Goal: Communication & Community: Participate in discussion

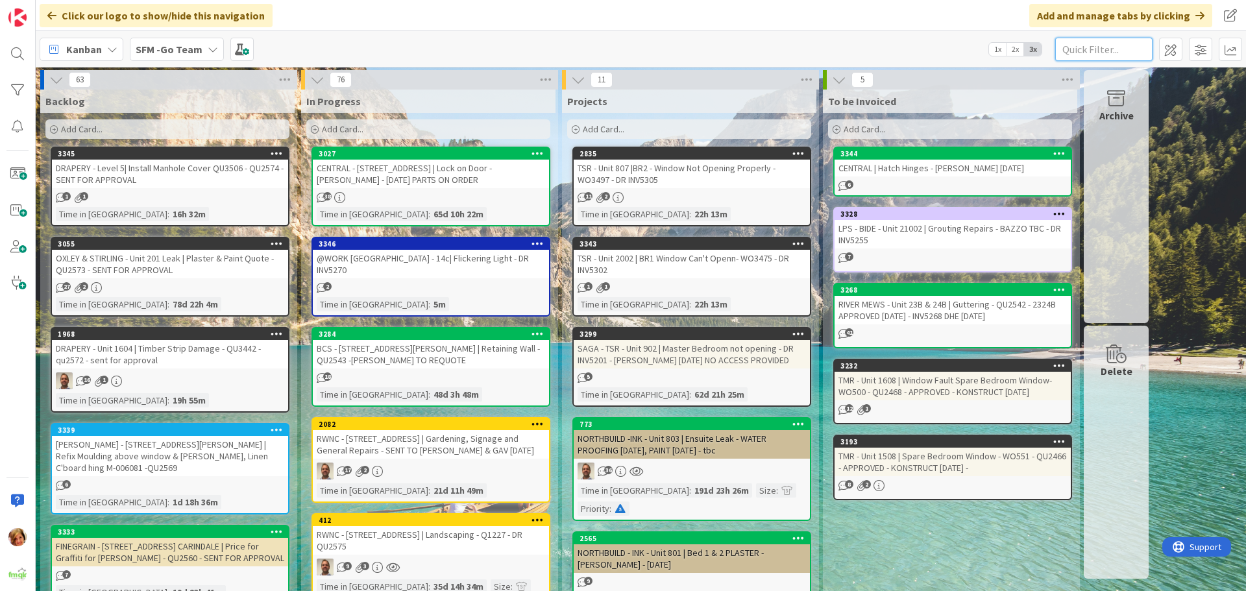
click at [1085, 42] on input "text" at bounding box center [1103, 49] width 97 height 23
type input "[PERSON_NAME]"
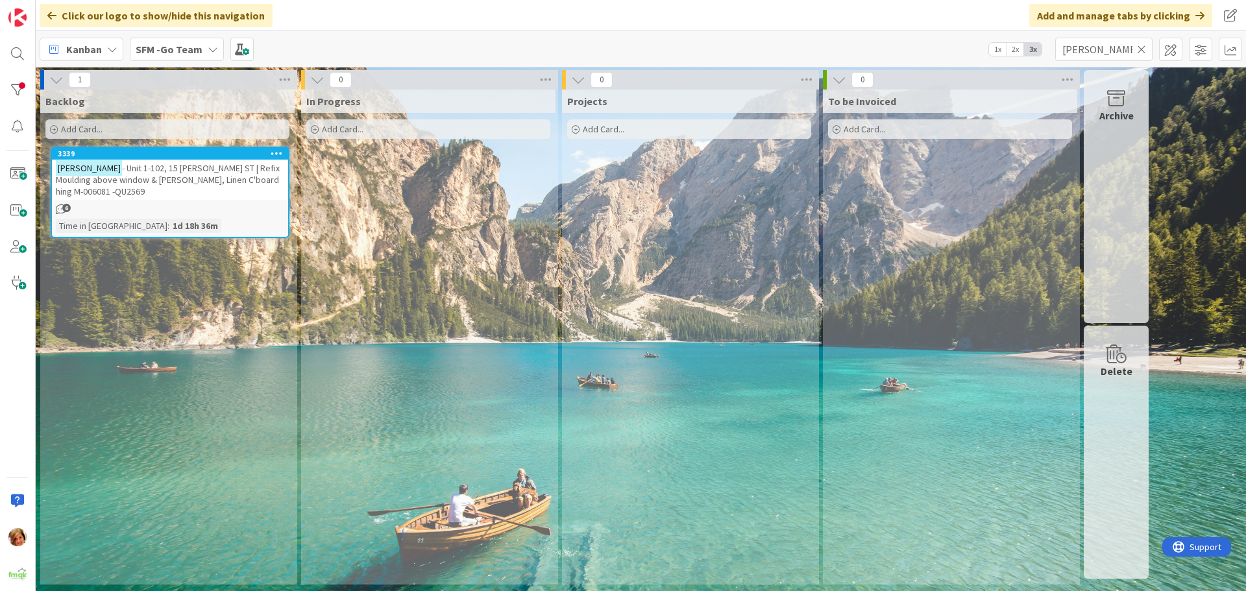
click at [166, 176] on span "- Unit 1-102, 15 [PERSON_NAME] ST | Refix Moulding above window & [PERSON_NAME]…" at bounding box center [168, 179] width 224 height 35
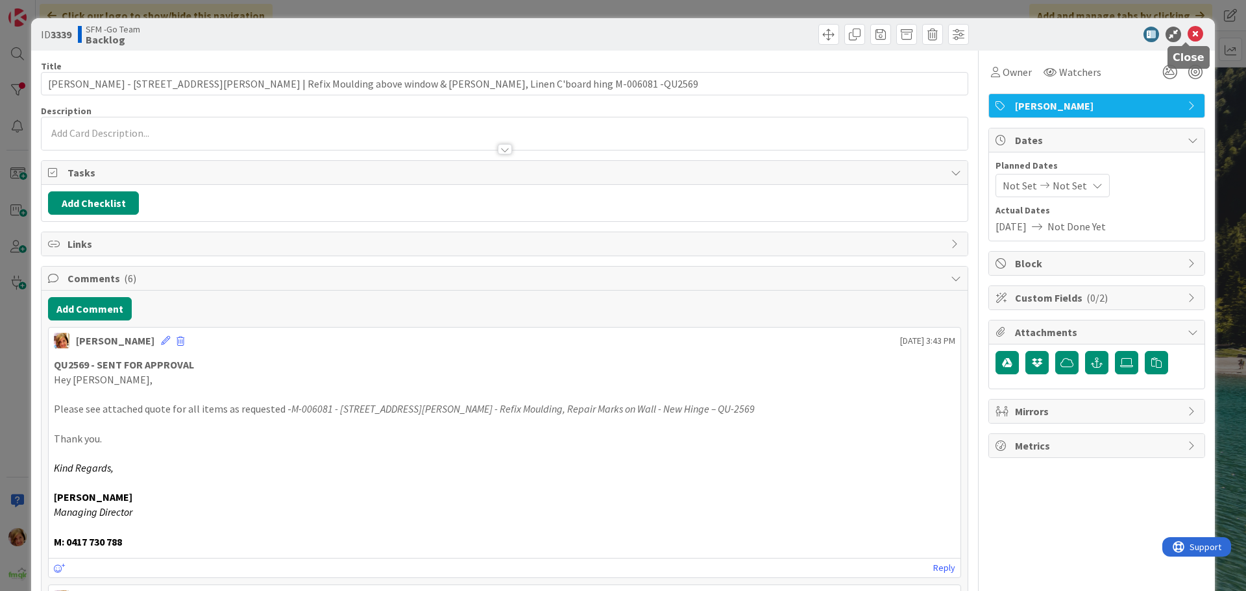
click at [1187, 32] on icon at bounding box center [1195, 35] width 16 height 16
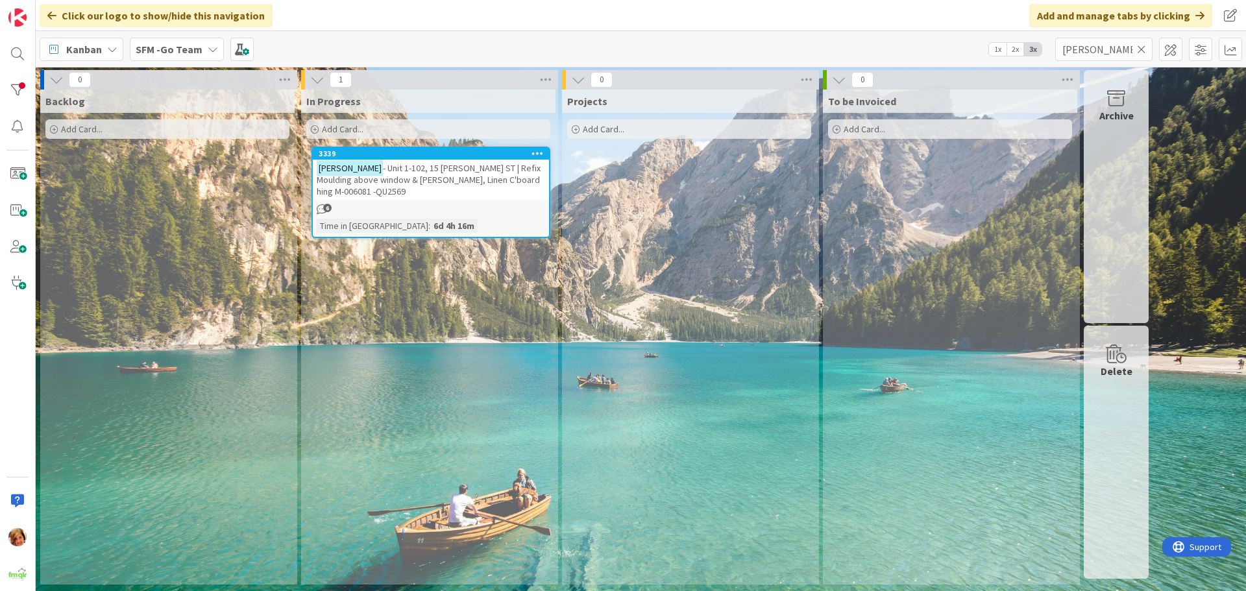
click at [414, 171] on span "- Unit 1-102, 15 [PERSON_NAME] ST | Refix Moulding above window & [PERSON_NAME]…" at bounding box center [429, 179] width 224 height 35
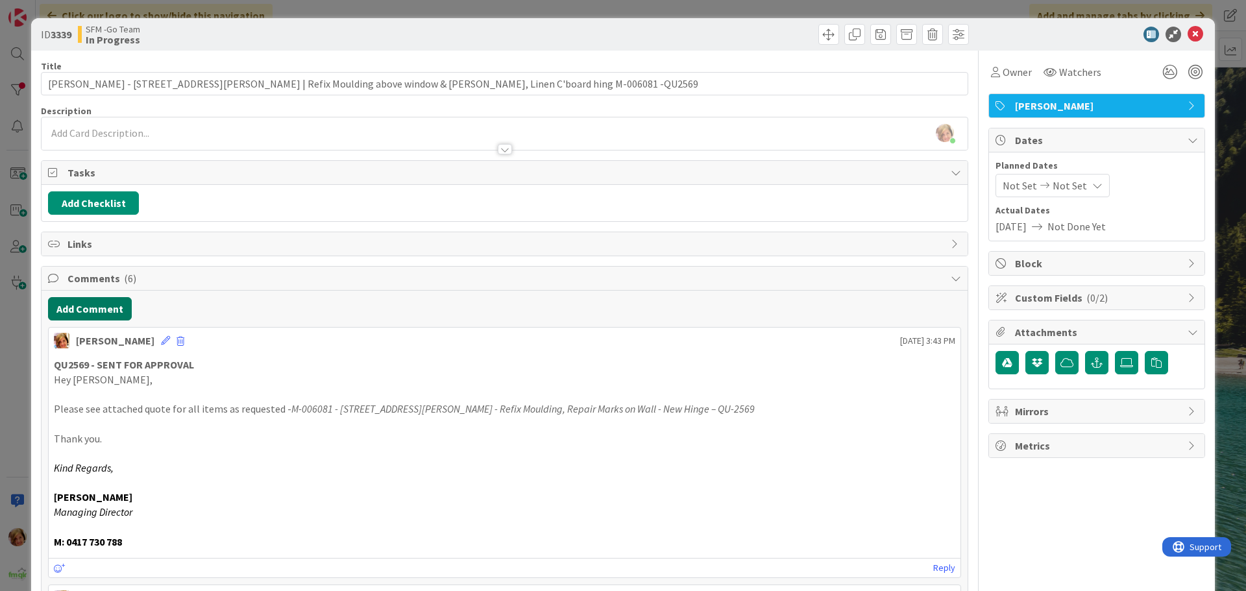
click at [91, 308] on button "Add Comment" at bounding box center [90, 308] width 84 height 23
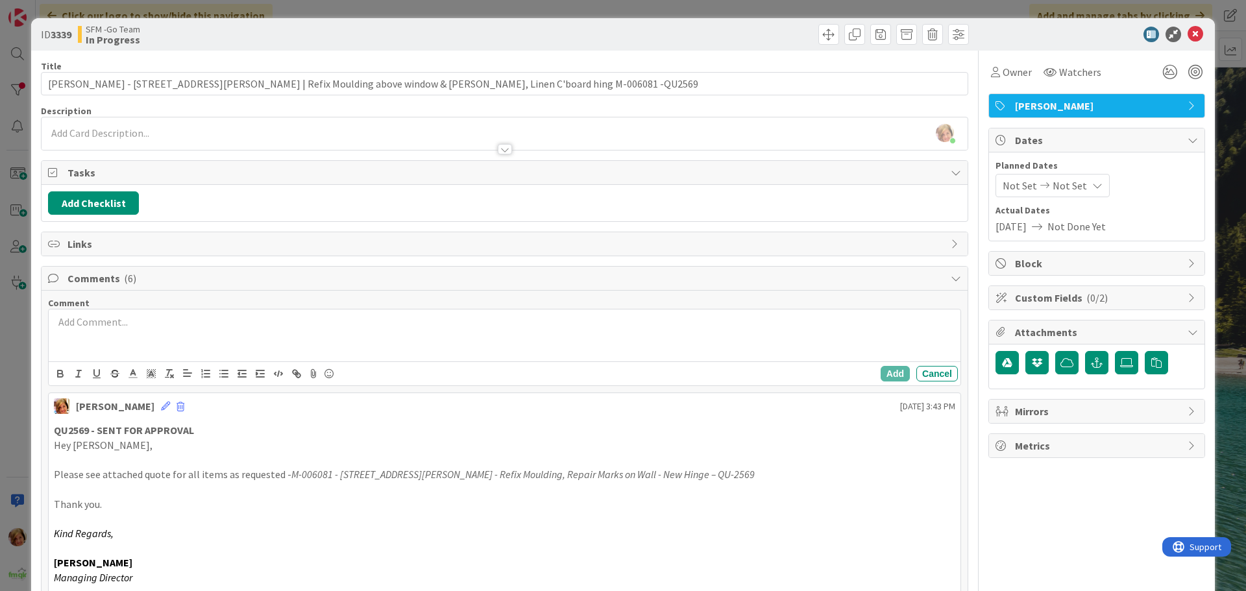
click at [154, 356] on div at bounding box center [504, 335] width 911 height 52
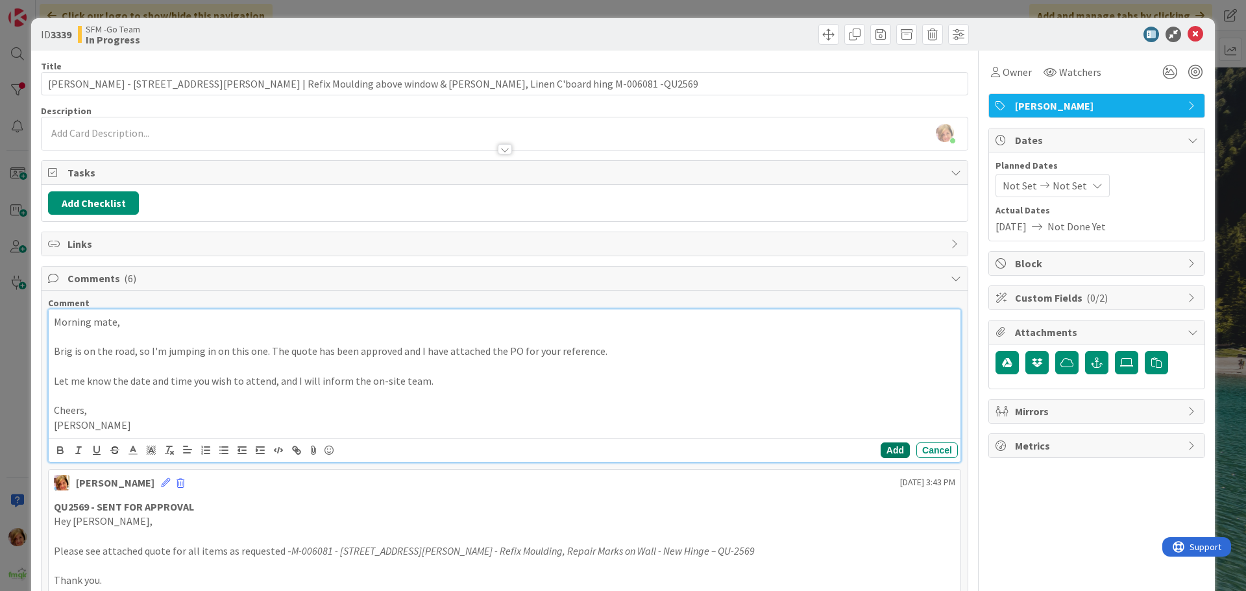
click at [887, 448] on button "Add" at bounding box center [894, 450] width 29 height 16
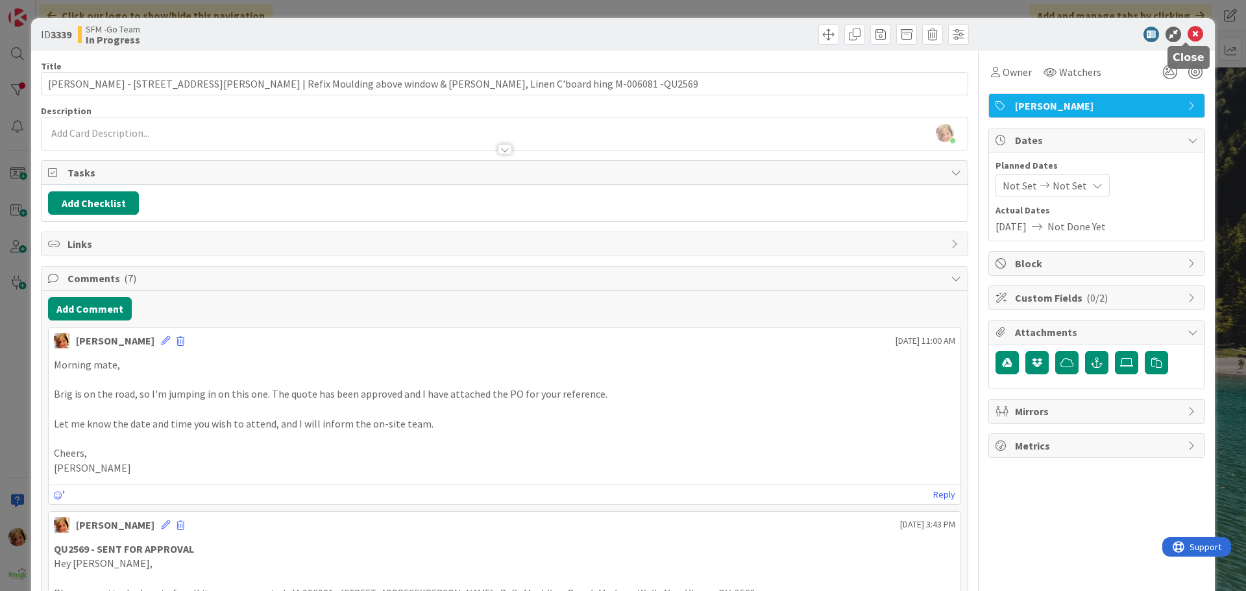
click at [1187, 35] on icon at bounding box center [1195, 35] width 16 height 16
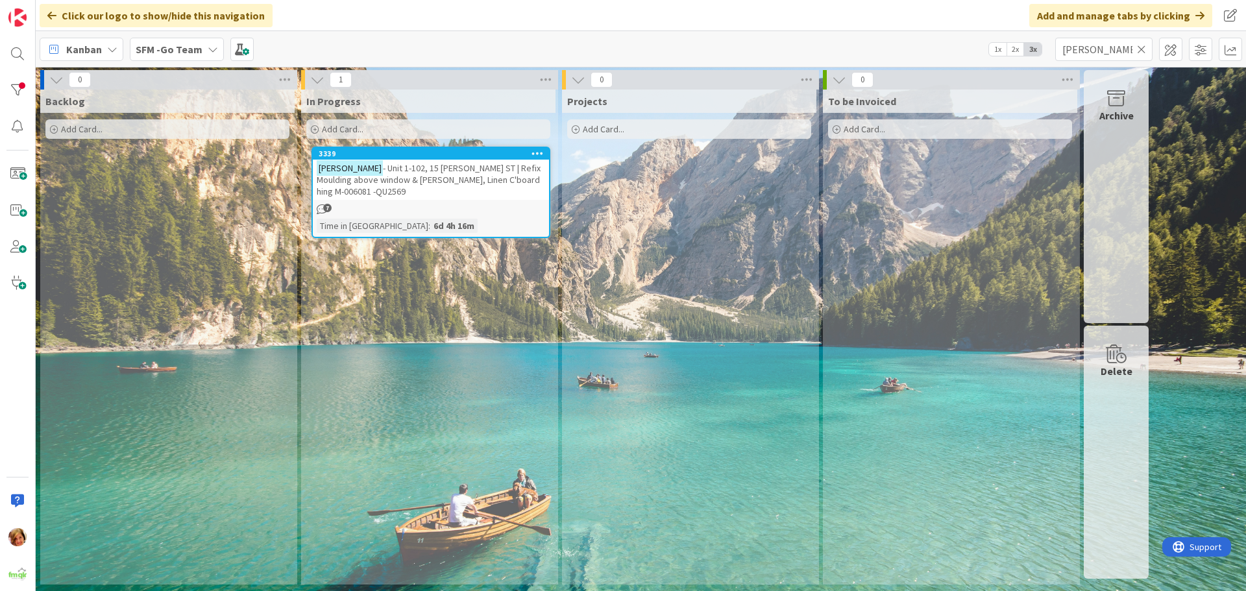
click at [1143, 49] on icon at bounding box center [1141, 49] width 9 height 12
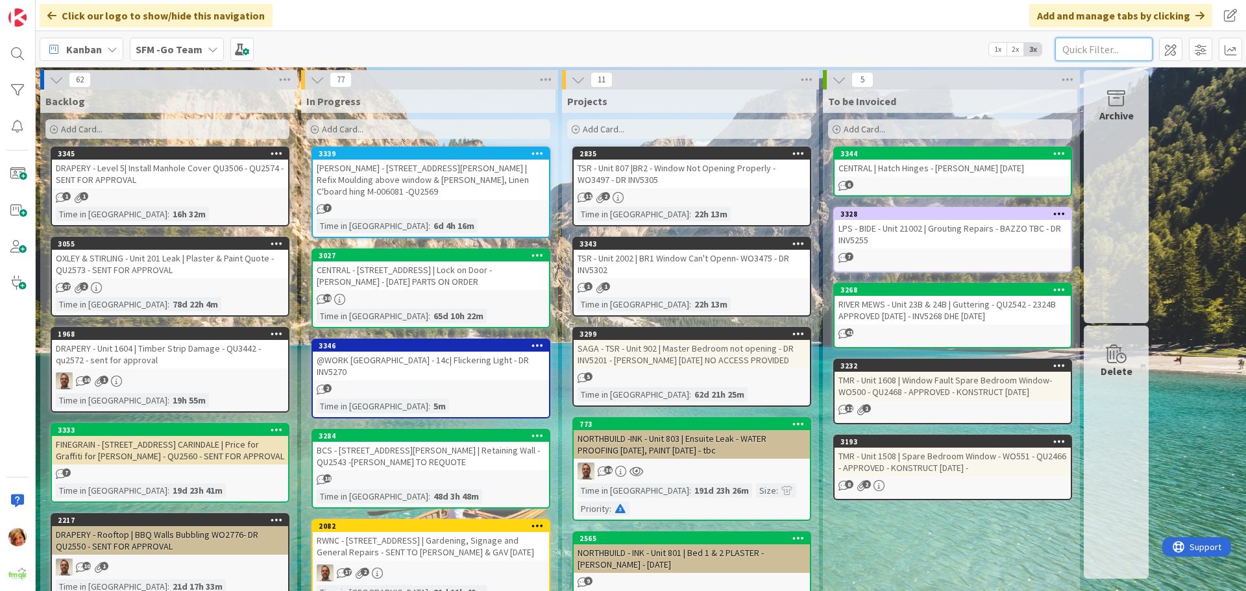
click at [1136, 44] on input "text" at bounding box center [1103, 49] width 97 height 23
type input "104"
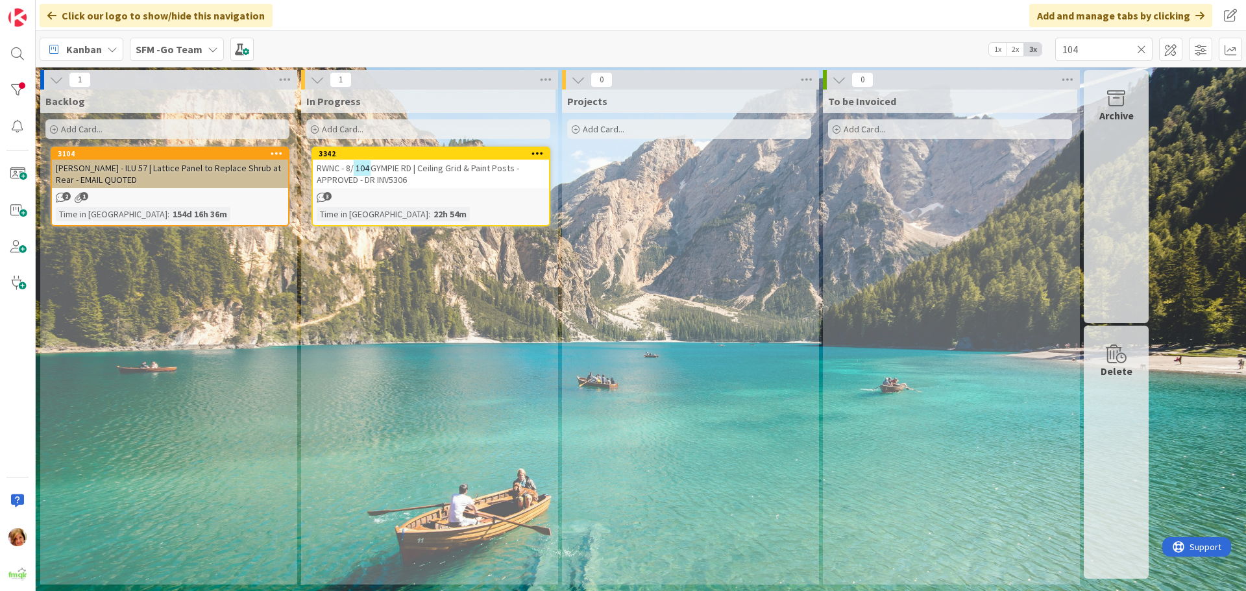
click at [431, 169] on span "GYMPIE RD | Ceiling Grid & Paint Posts - APPROVED - DR INV5306" at bounding box center [418, 173] width 202 height 23
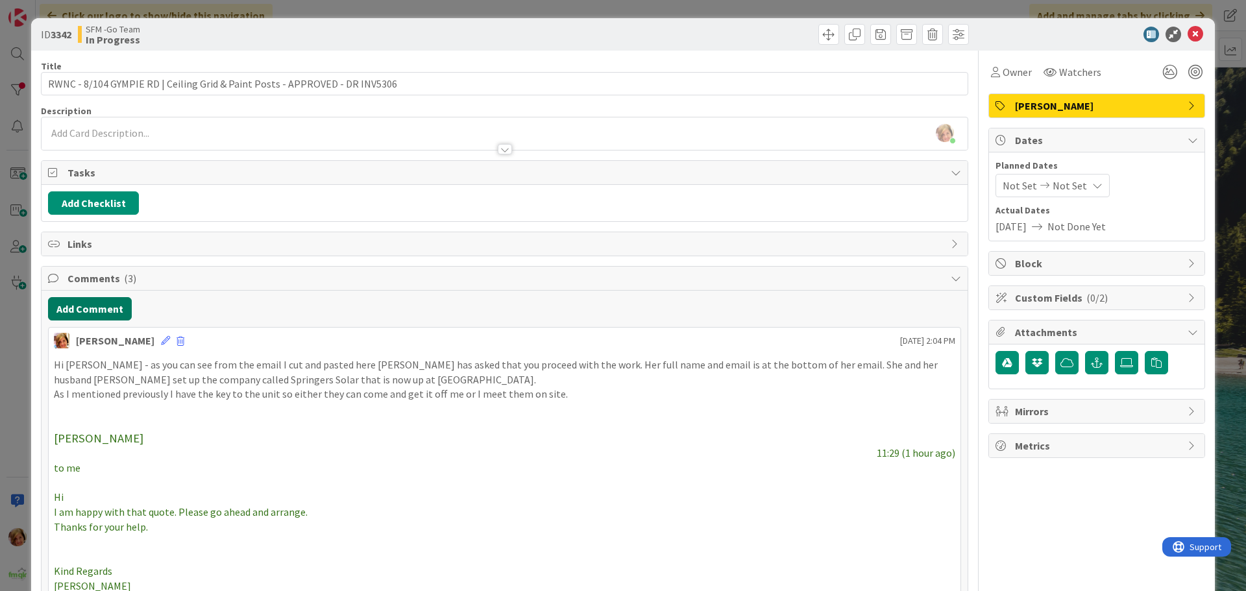
click at [98, 301] on button "Add Comment" at bounding box center [90, 308] width 84 height 23
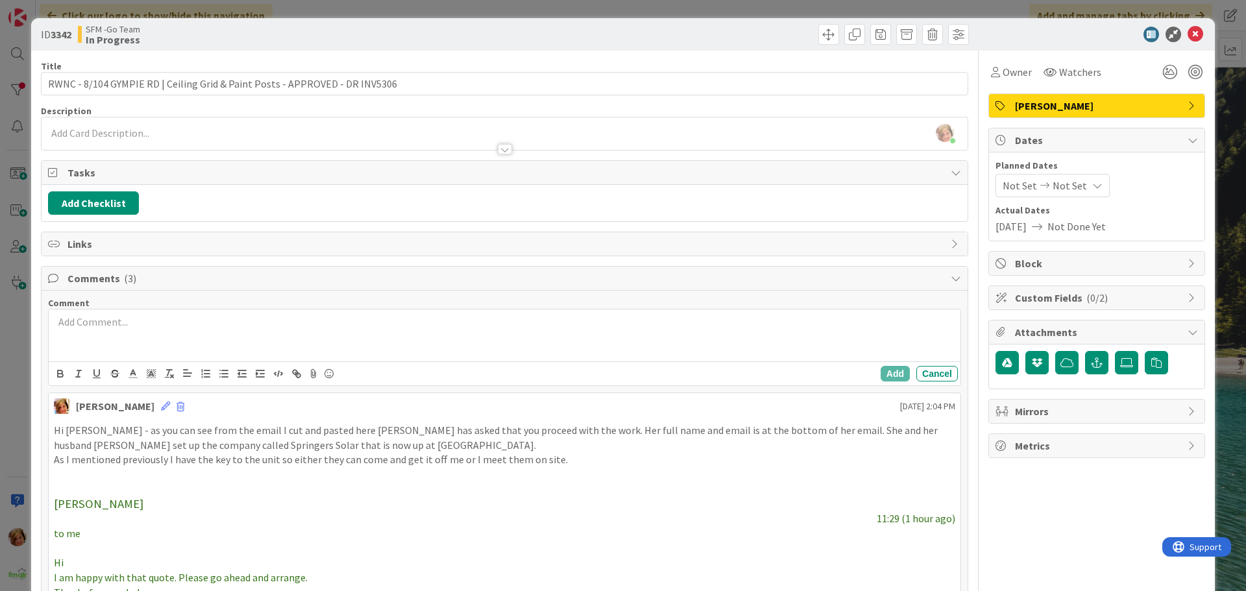
click at [134, 337] on div at bounding box center [504, 335] width 911 height 52
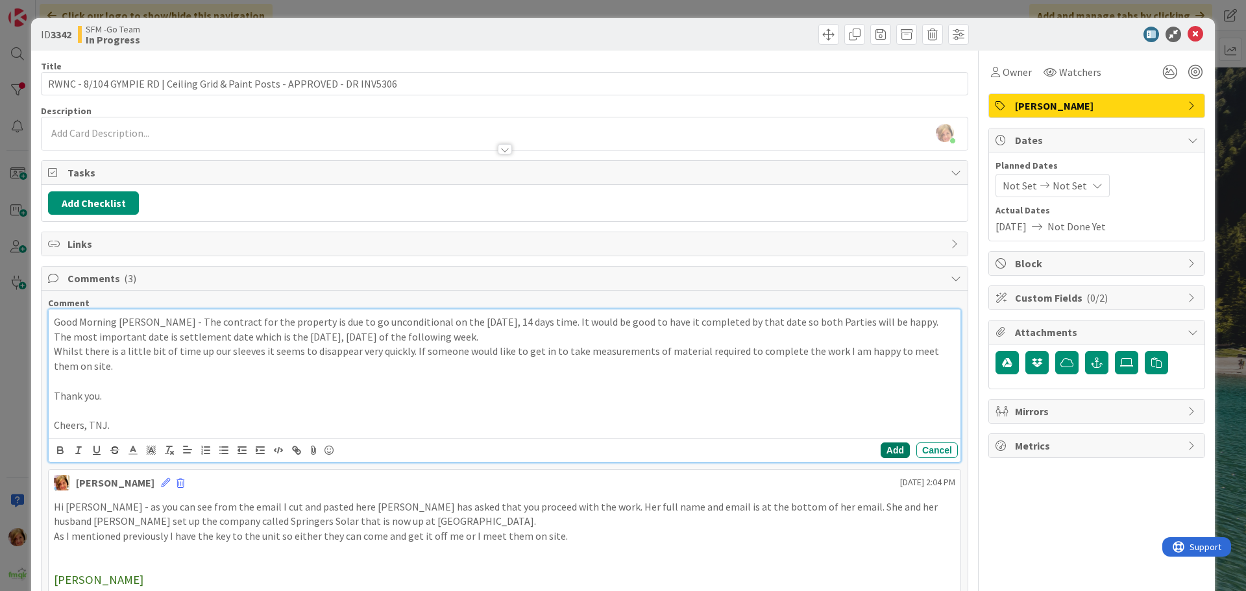
click at [888, 448] on button "Add" at bounding box center [894, 450] width 29 height 16
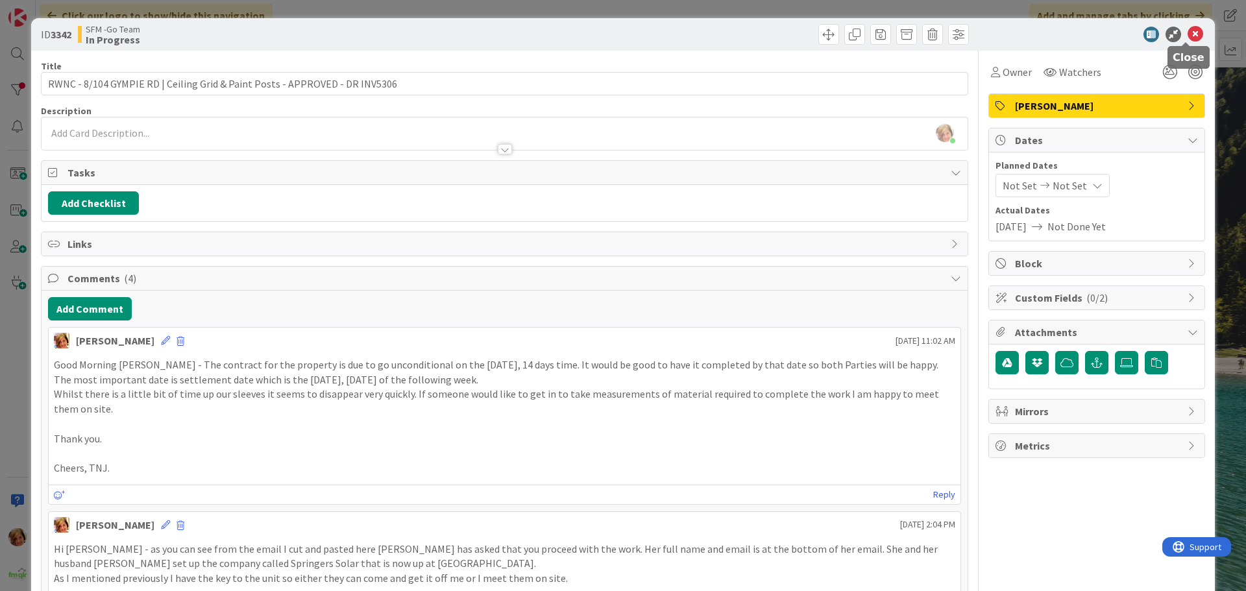
click at [1187, 34] on icon at bounding box center [1195, 35] width 16 height 16
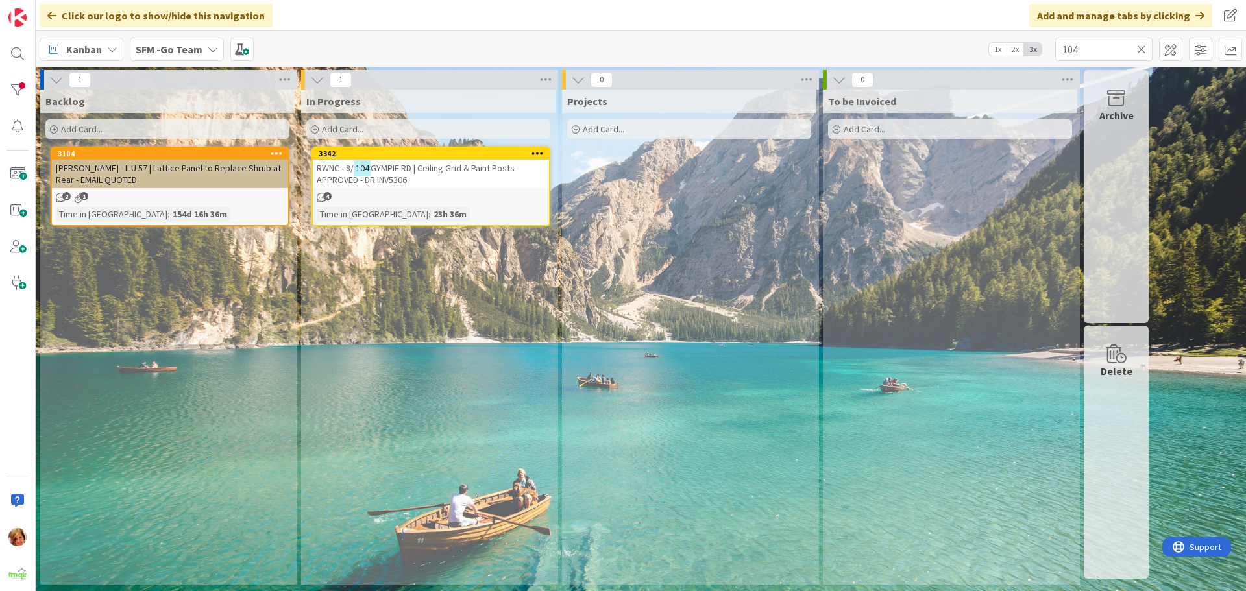
click at [1142, 48] on icon at bounding box center [1141, 49] width 9 height 12
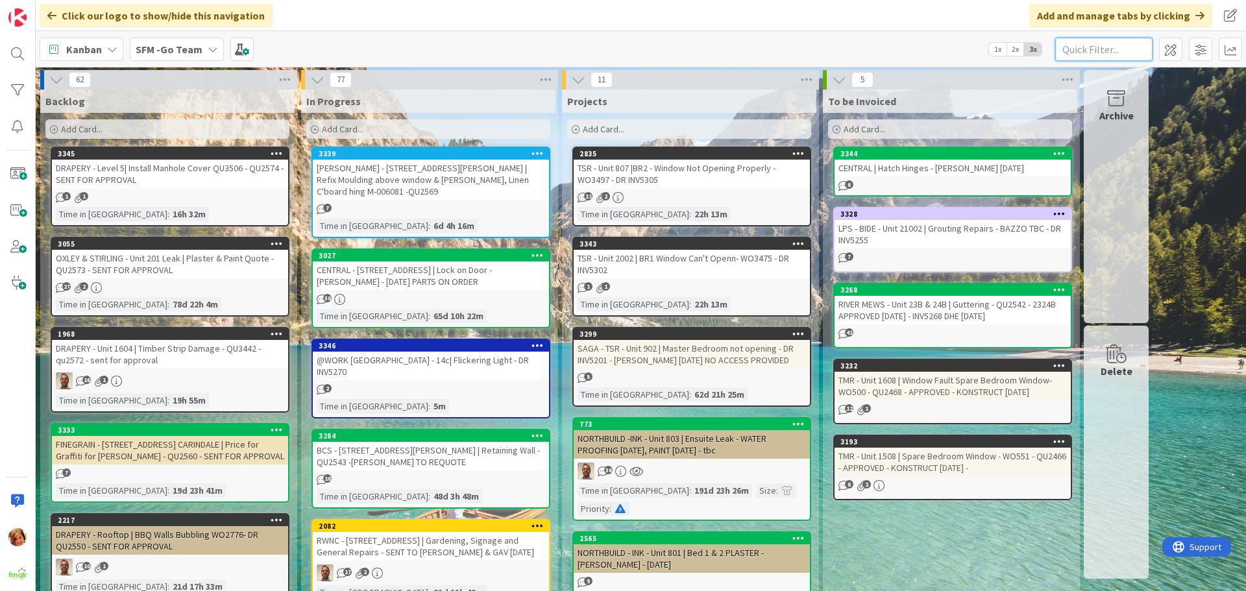
click at [1090, 50] on input "text" at bounding box center [1103, 49] width 97 height 23
type input "1211"
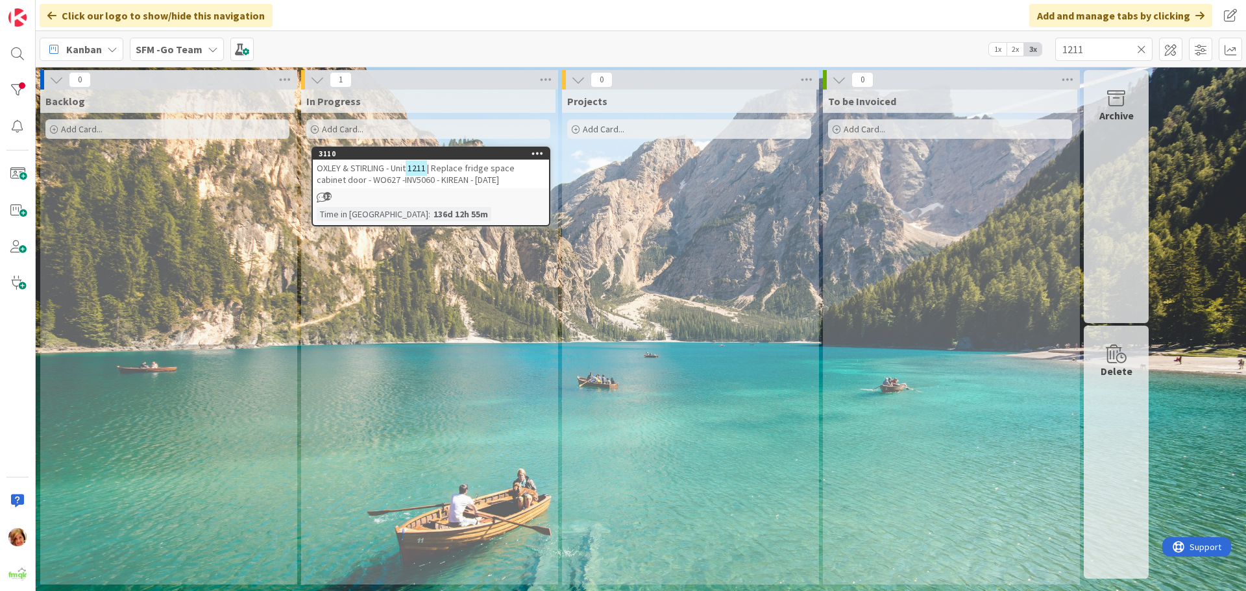
click at [354, 173] on span "OXLEY & STIRLING - Unit" at bounding box center [361, 168] width 89 height 12
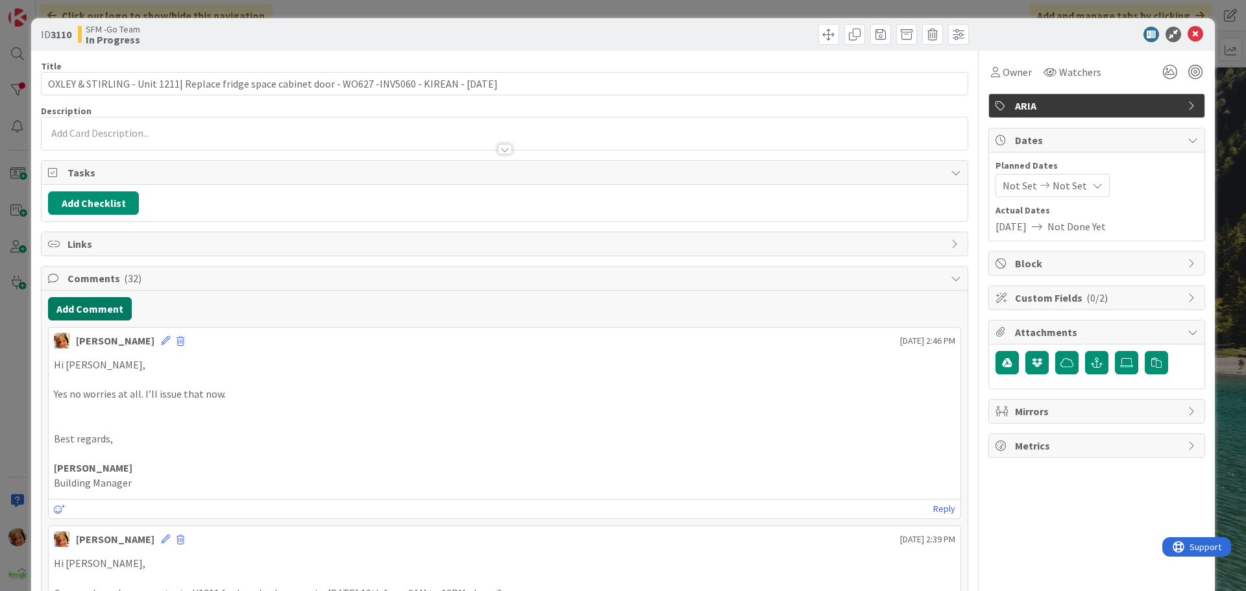
click at [86, 307] on button "Add Comment" at bounding box center [90, 308] width 84 height 23
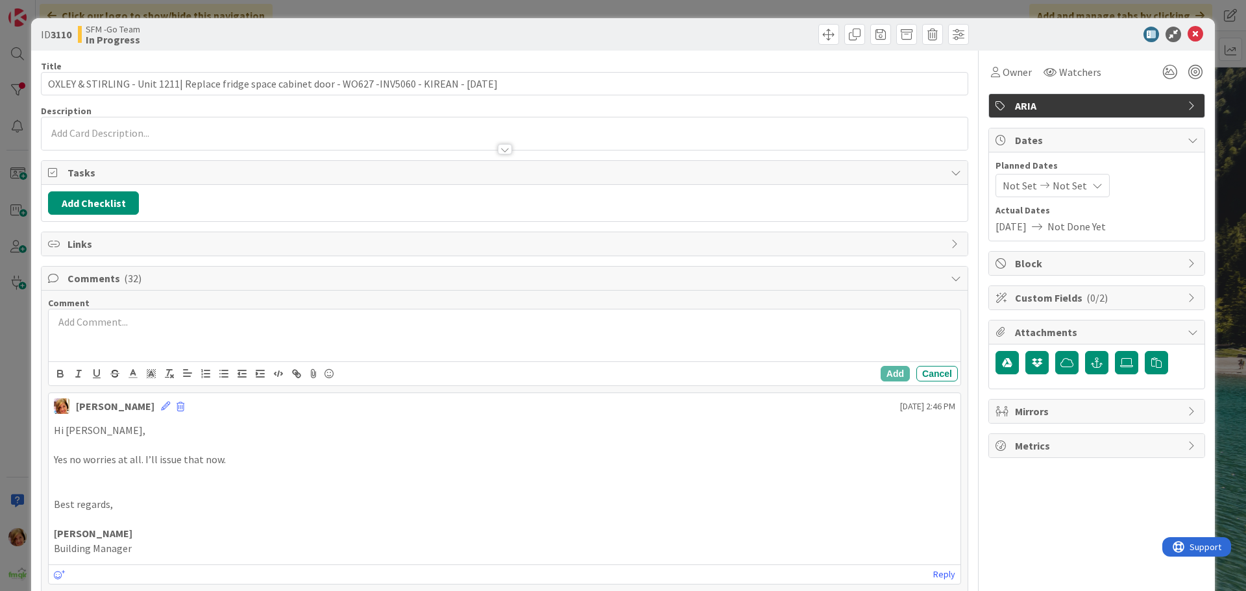
click at [178, 334] on div at bounding box center [504, 335] width 911 height 52
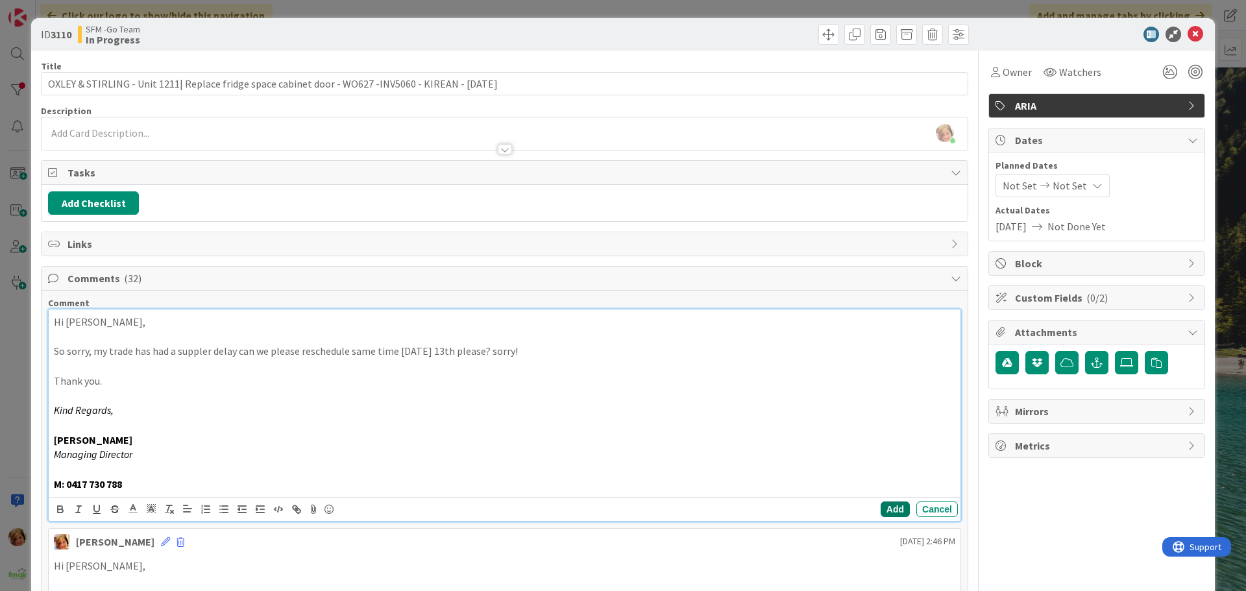
click at [880, 509] on button "Add" at bounding box center [894, 509] width 29 height 16
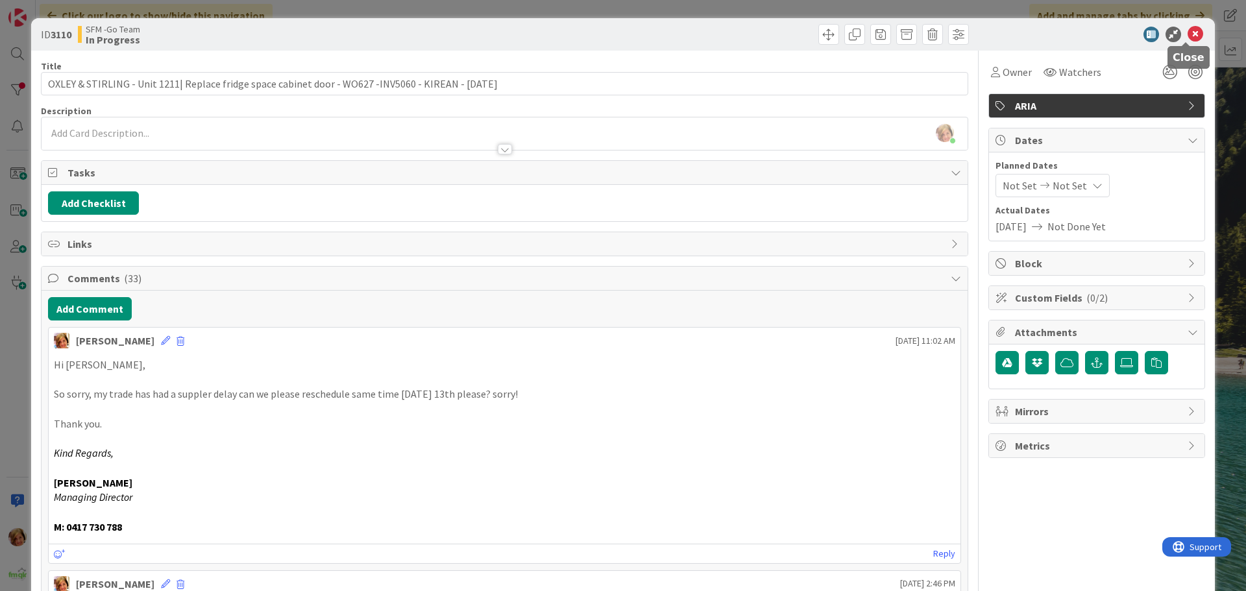
click at [1192, 33] on icon at bounding box center [1195, 35] width 16 height 16
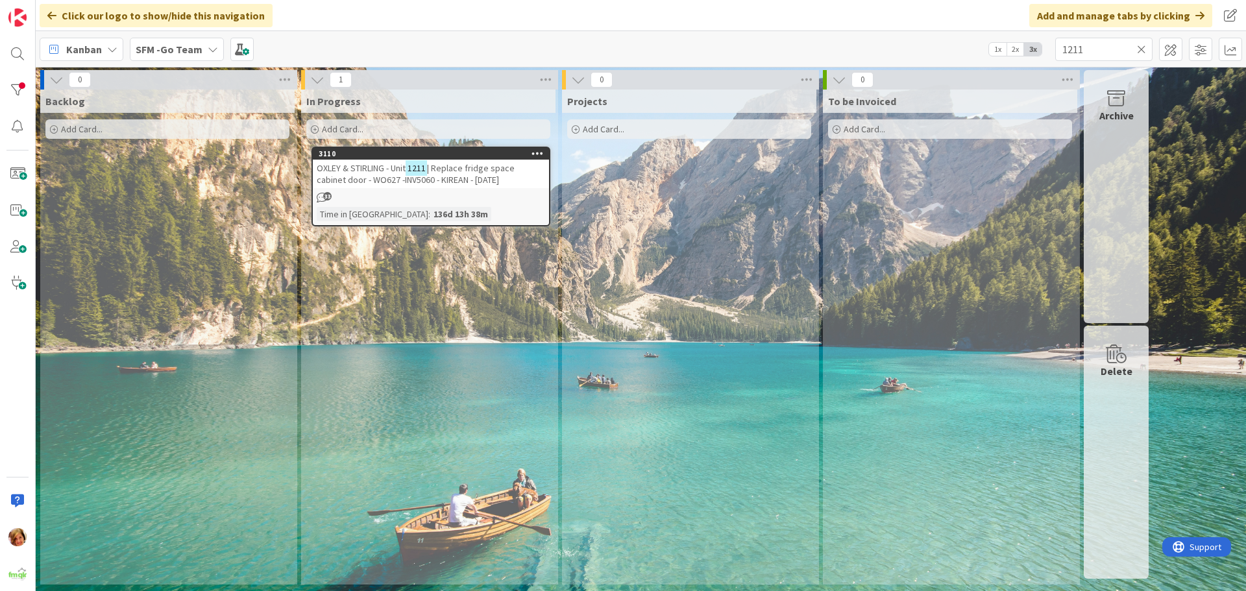
click at [1144, 45] on icon at bounding box center [1141, 49] width 9 height 12
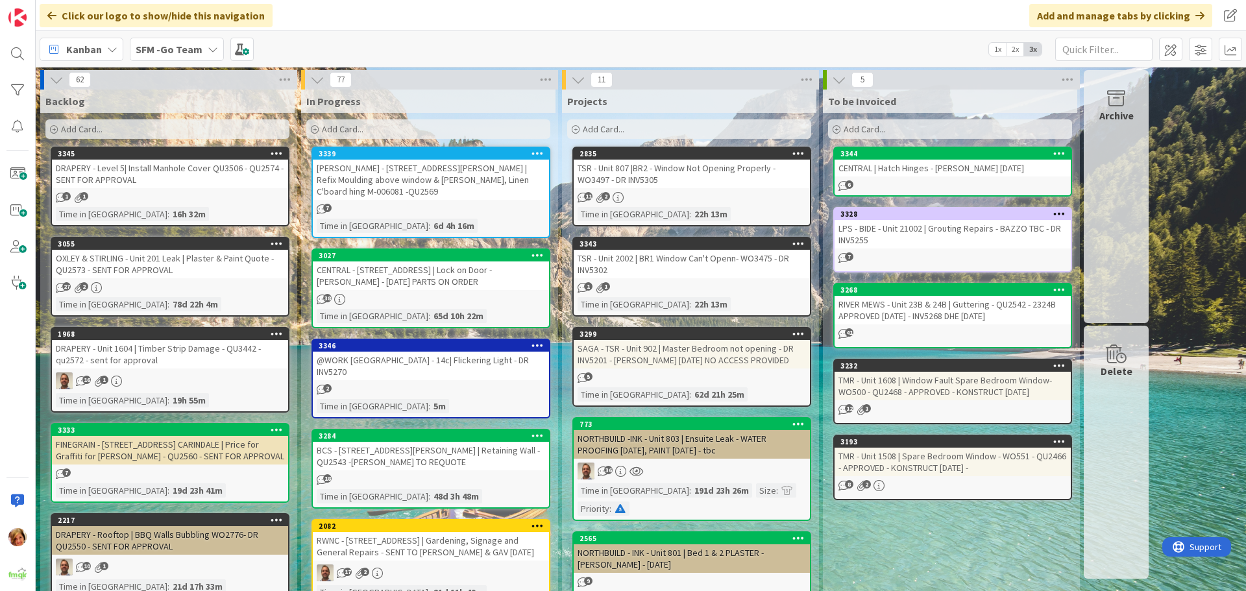
click at [422, 172] on div "[PERSON_NAME] - [STREET_ADDRESS][PERSON_NAME] | Refix Moulding above window & […" at bounding box center [431, 180] width 236 height 40
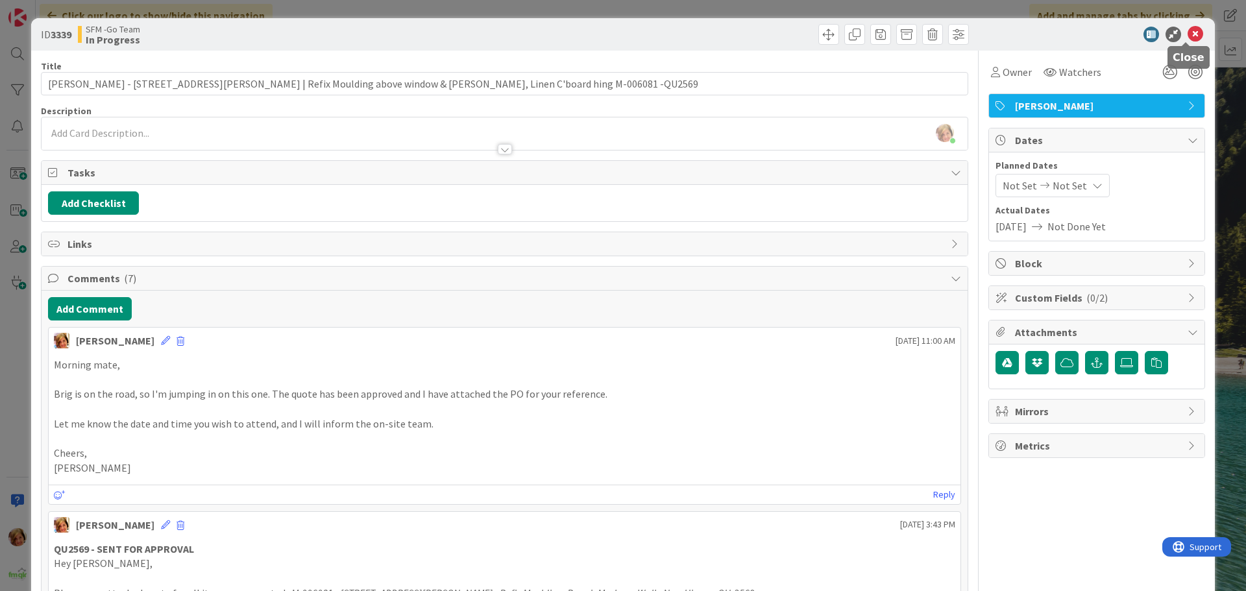
click at [1187, 34] on icon at bounding box center [1195, 35] width 16 height 16
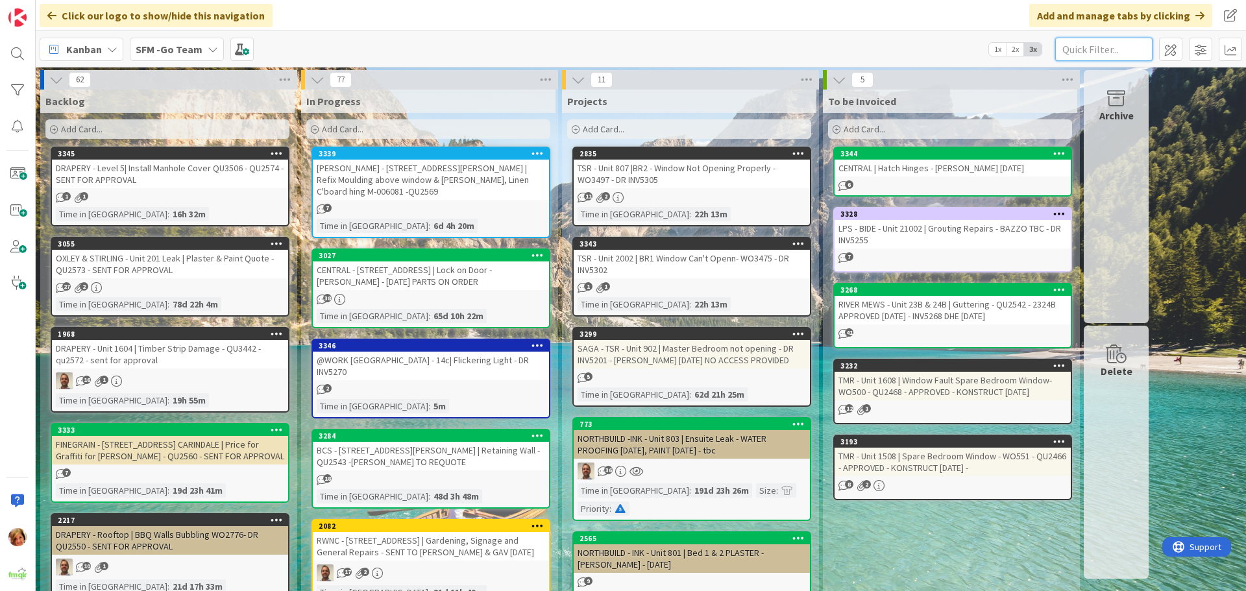
click at [1085, 41] on input "text" at bounding box center [1103, 49] width 97 height 23
type input "1211"
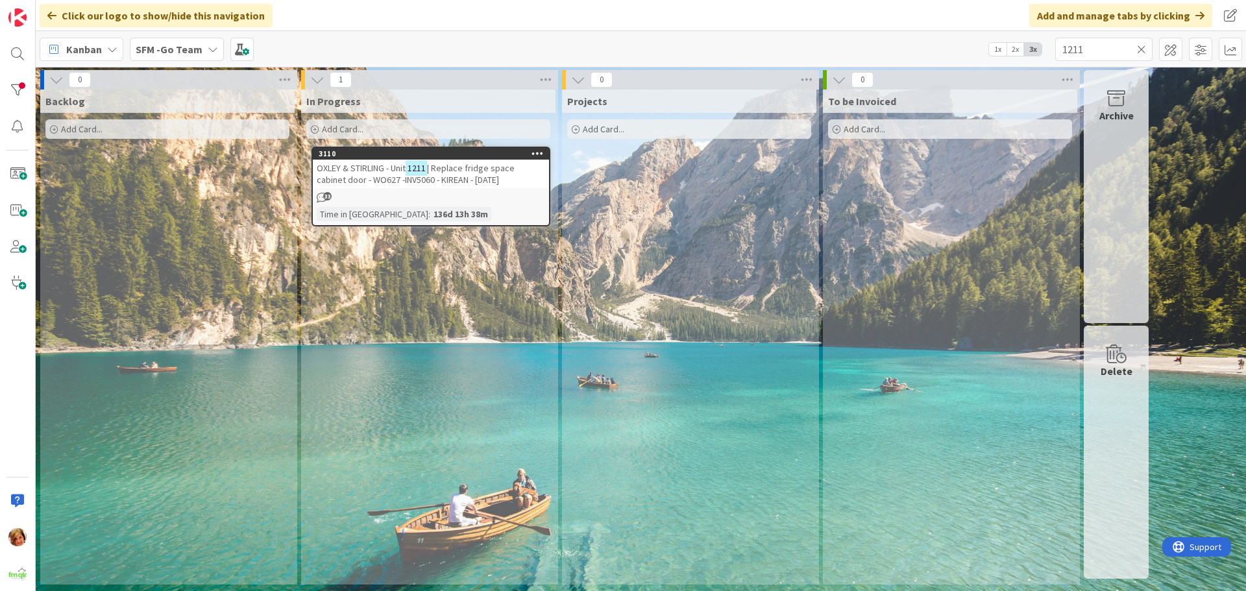
click at [469, 165] on span "| Replace fridge space cabinet door - WO627 -INV5060 - KIREAN - [DATE]" at bounding box center [416, 173] width 198 height 23
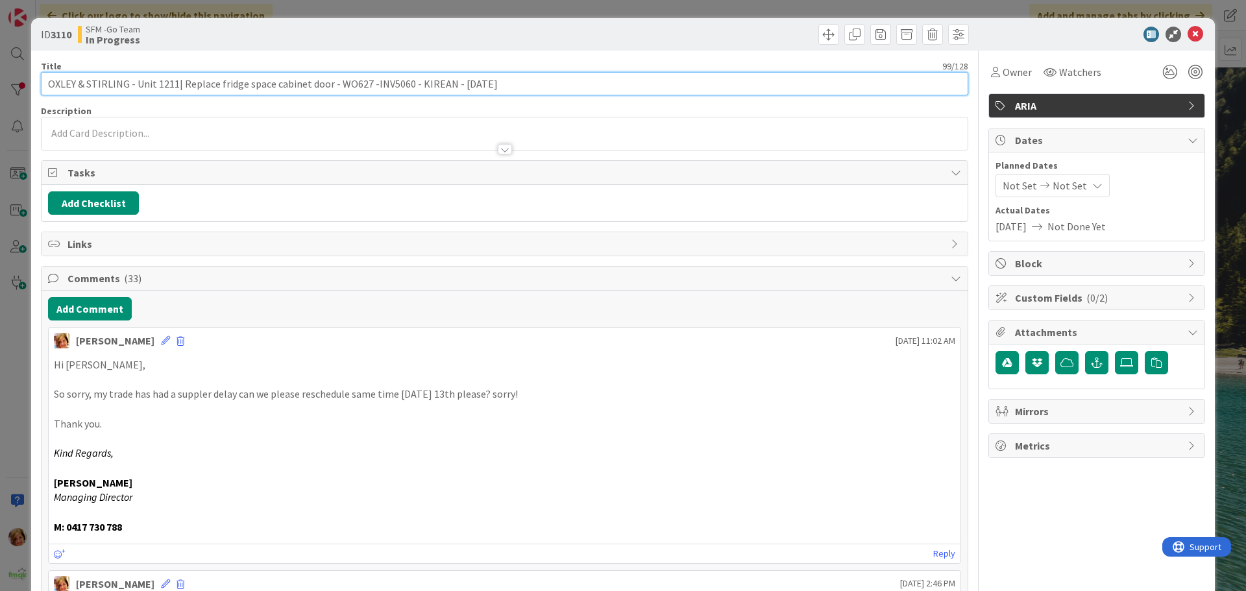
drag, startPoint x: 487, startPoint y: 82, endPoint x: 451, endPoint y: 87, distance: 36.6
click at [451, 87] on input "OXLEY & STIRLING - Unit 1211| Replace fridge space cabinet door - WO627 -INV506…" at bounding box center [504, 83] width 927 height 23
type input "OXLEY & STIRLING - Unit 1211| Replace fridge space cabinet door - WO627 -INV506…"
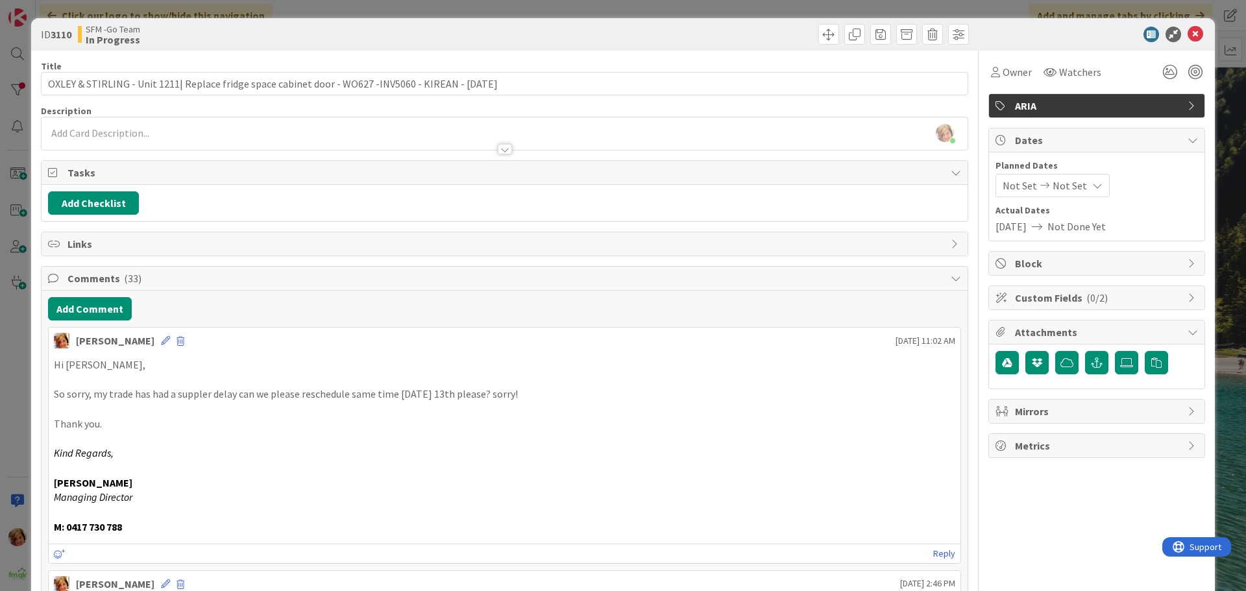
click at [746, 34] on div at bounding box center [738, 34] width 461 height 21
click at [1187, 30] on icon at bounding box center [1195, 35] width 16 height 16
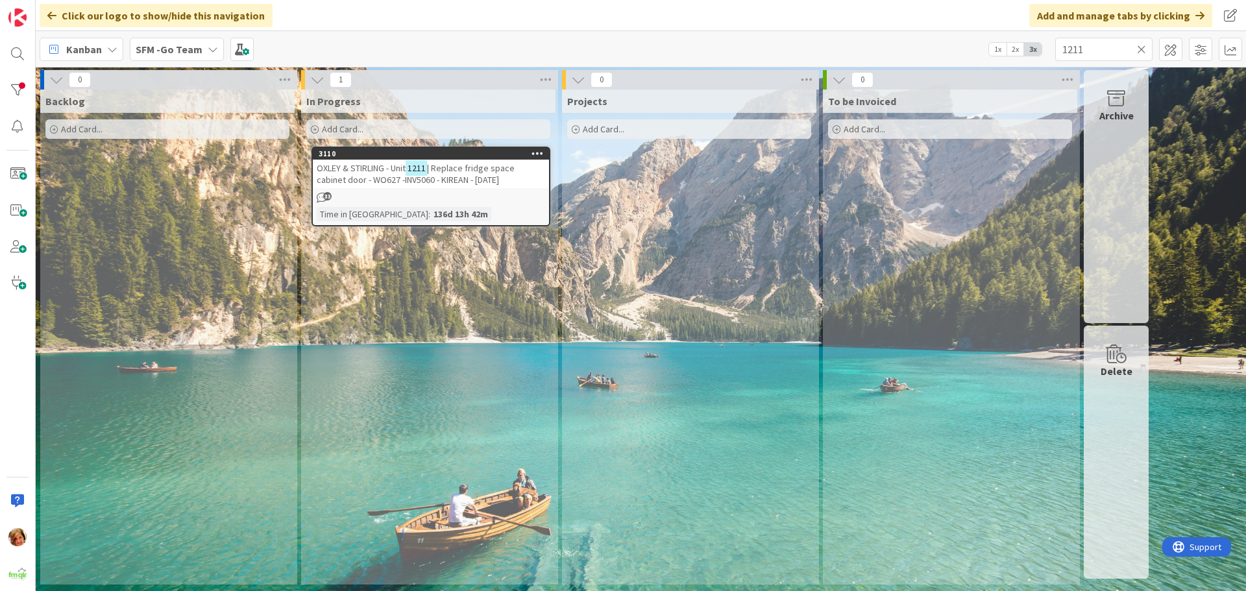
click at [1141, 47] on icon at bounding box center [1141, 49] width 9 height 12
